Goal: Use online tool/utility

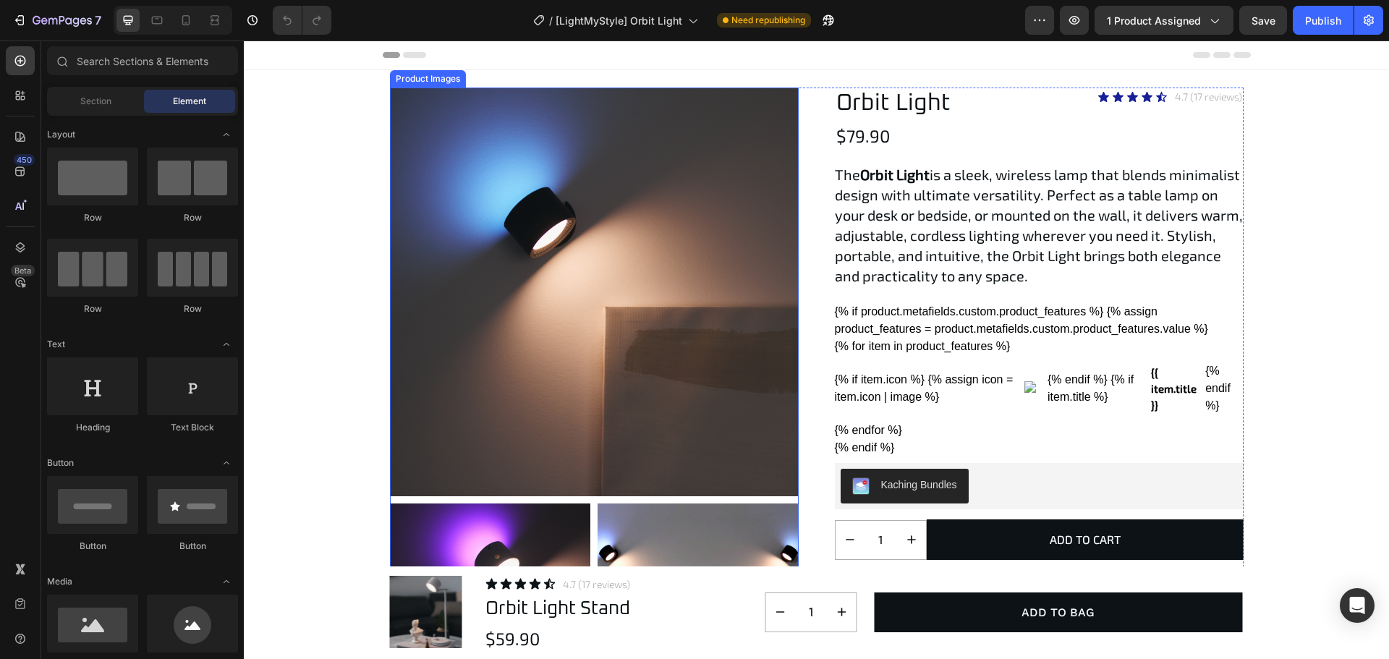
click at [642, 268] on div at bounding box center [594, 292] width 409 height 409
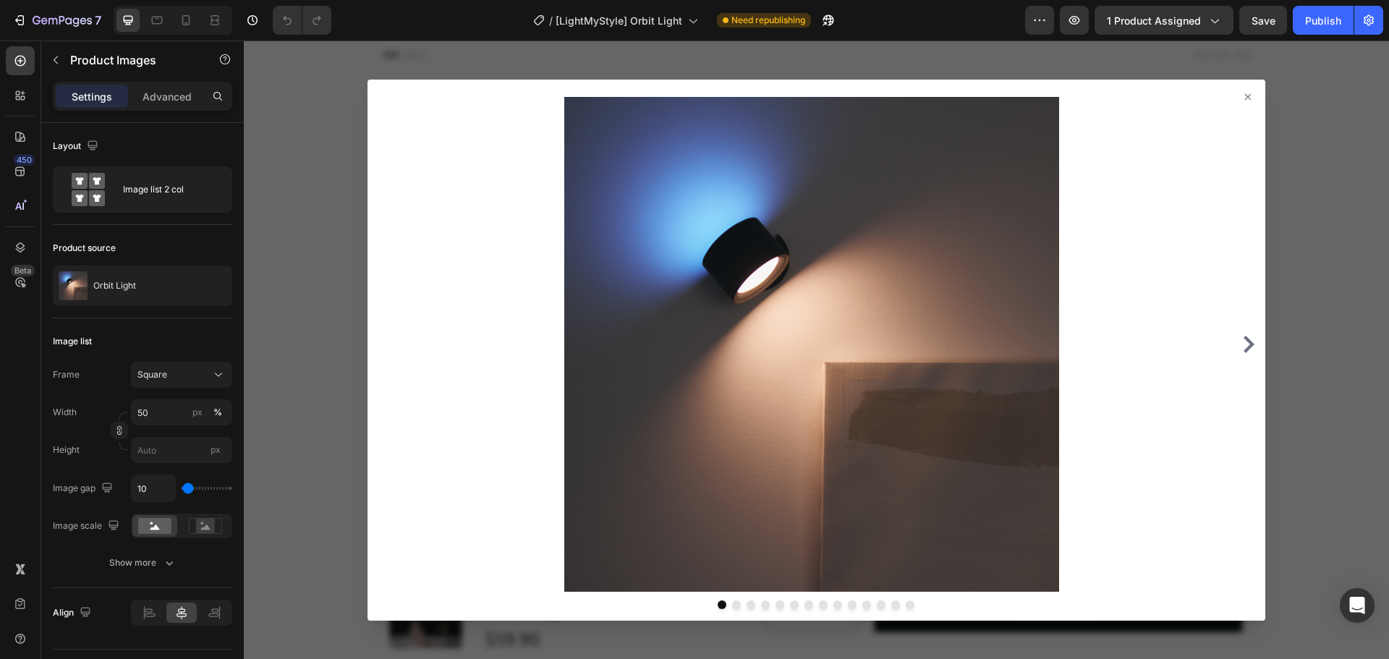
click at [1313, 165] on div at bounding box center [816, 350] width 1145 height 618
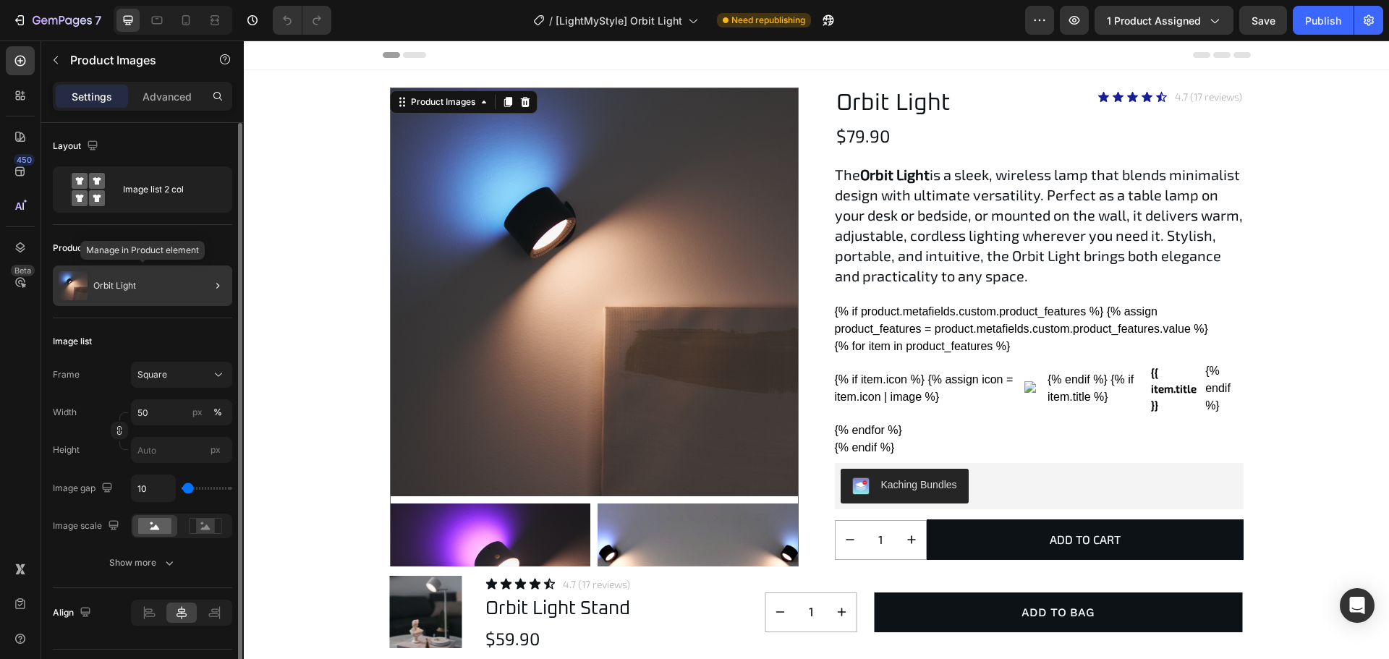
click at [135, 278] on div "Orbit Light" at bounding box center [142, 285] width 179 height 41
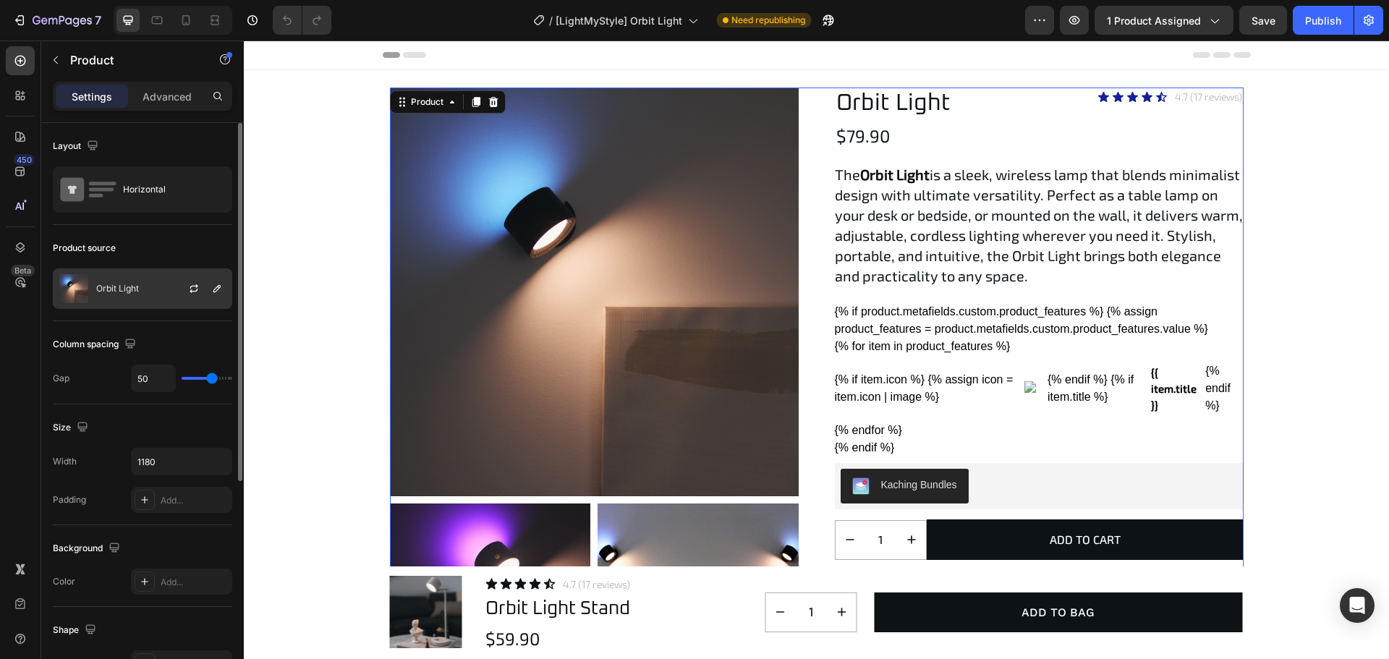
click at [157, 292] on div "Orbit Light" at bounding box center [142, 288] width 179 height 41
